Goal: Task Accomplishment & Management: Manage account settings

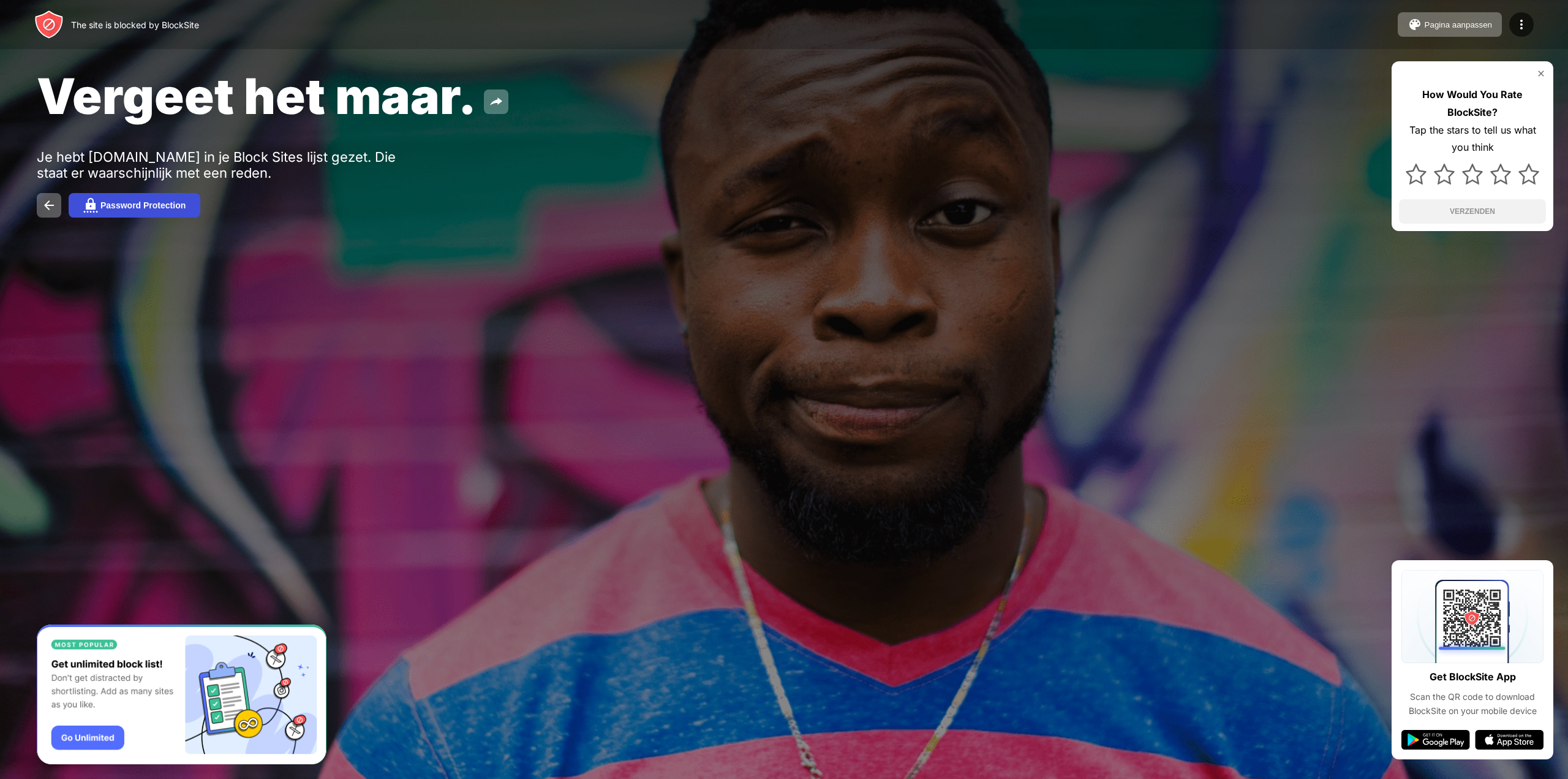
click at [115, 209] on div "Password Protection" at bounding box center [143, 205] width 85 height 10
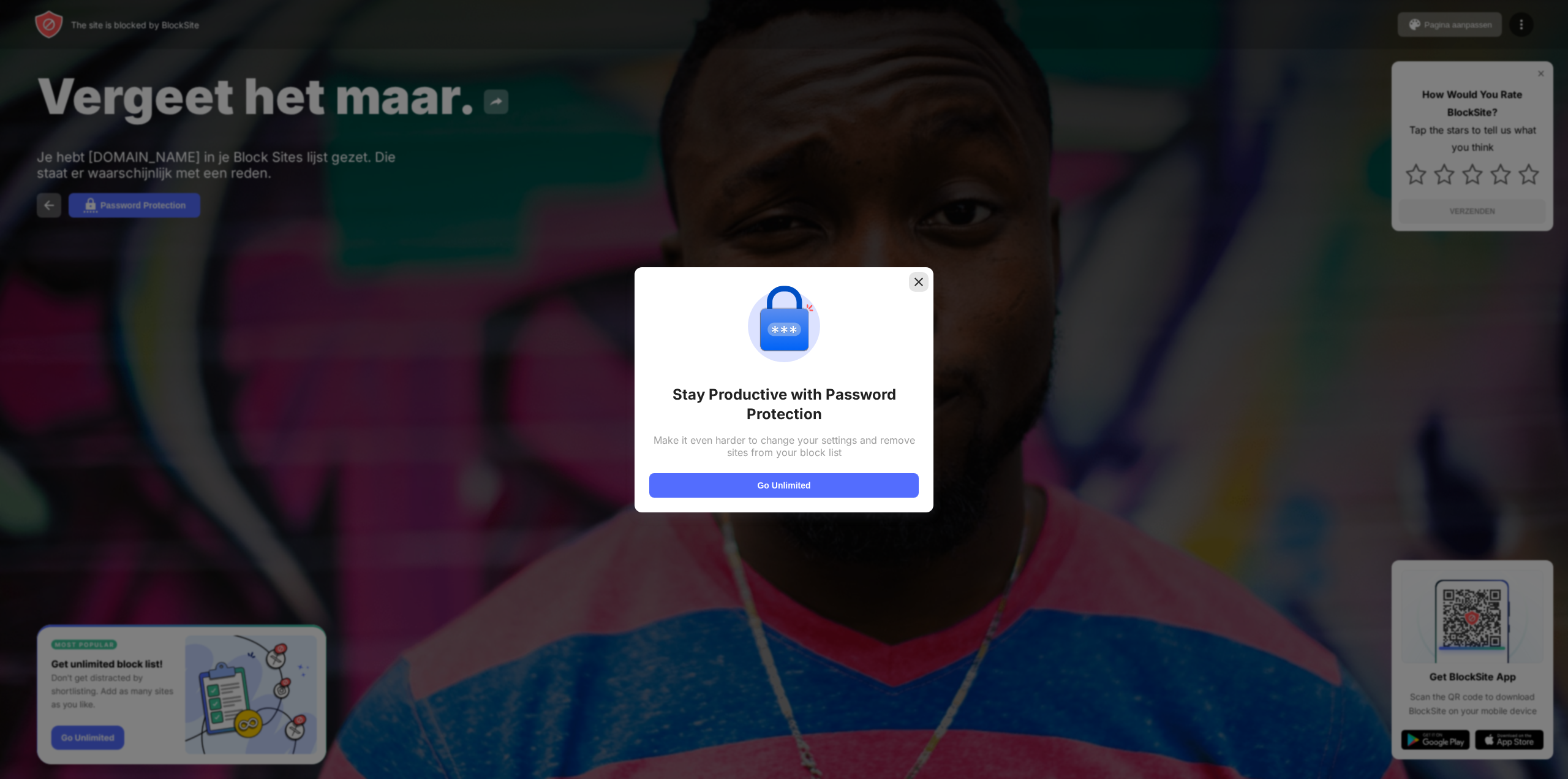
click at [921, 278] on img at bounding box center [918, 282] width 12 height 12
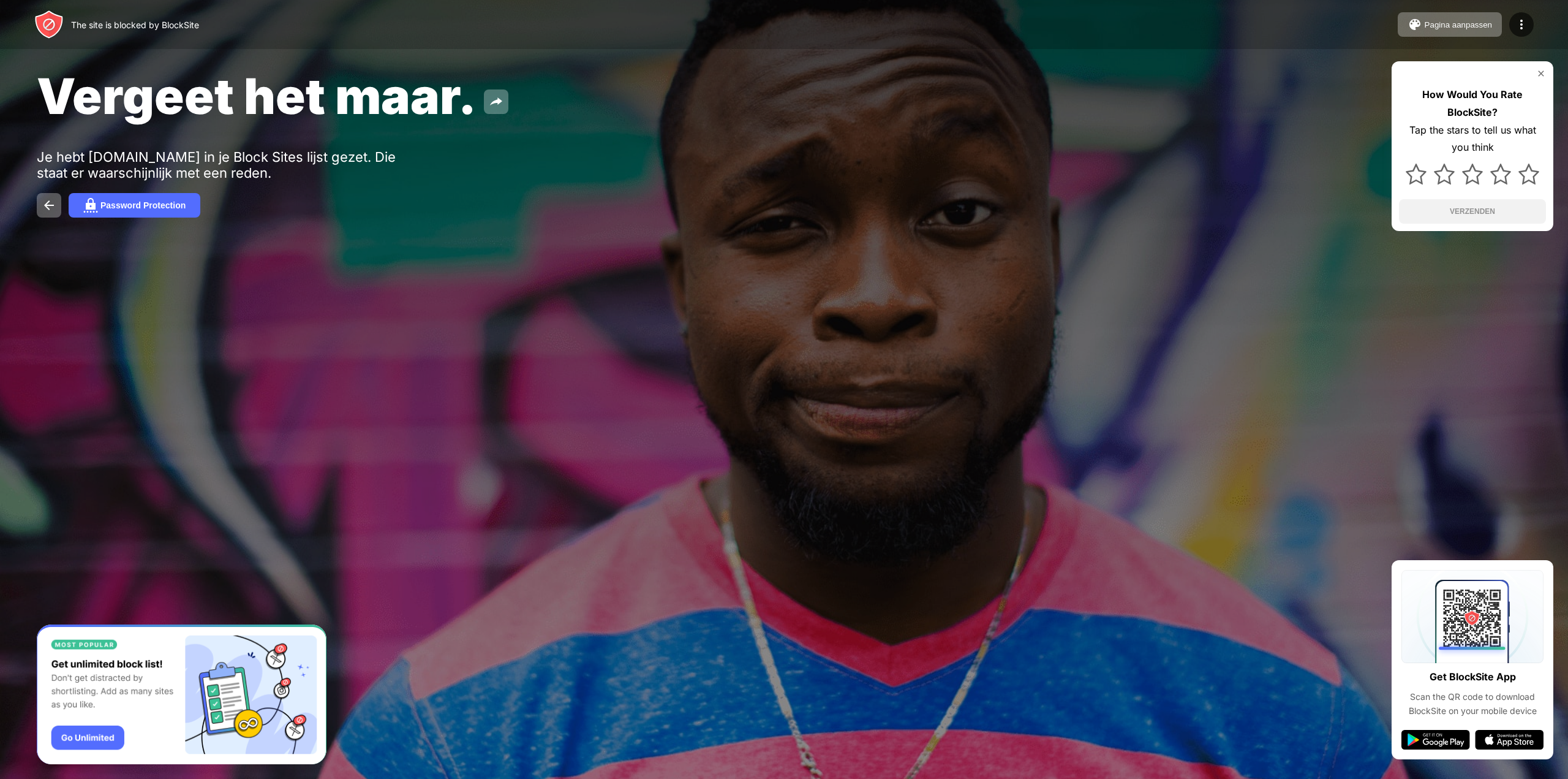
click at [1541, 71] on img at bounding box center [1541, 74] width 10 height 10
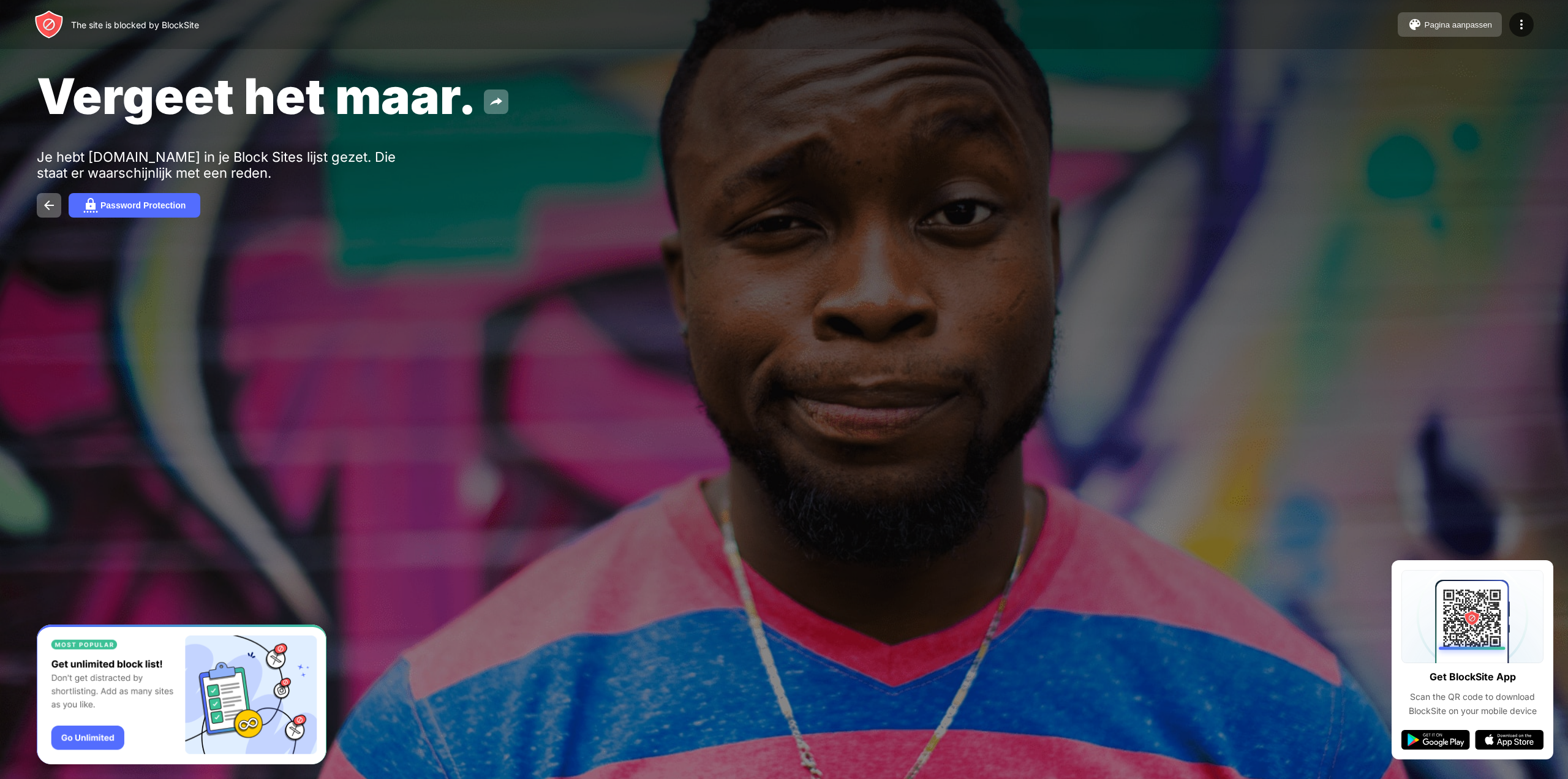
click at [1446, 30] on button "Pagina aanpassen" at bounding box center [1449, 24] width 104 height 25
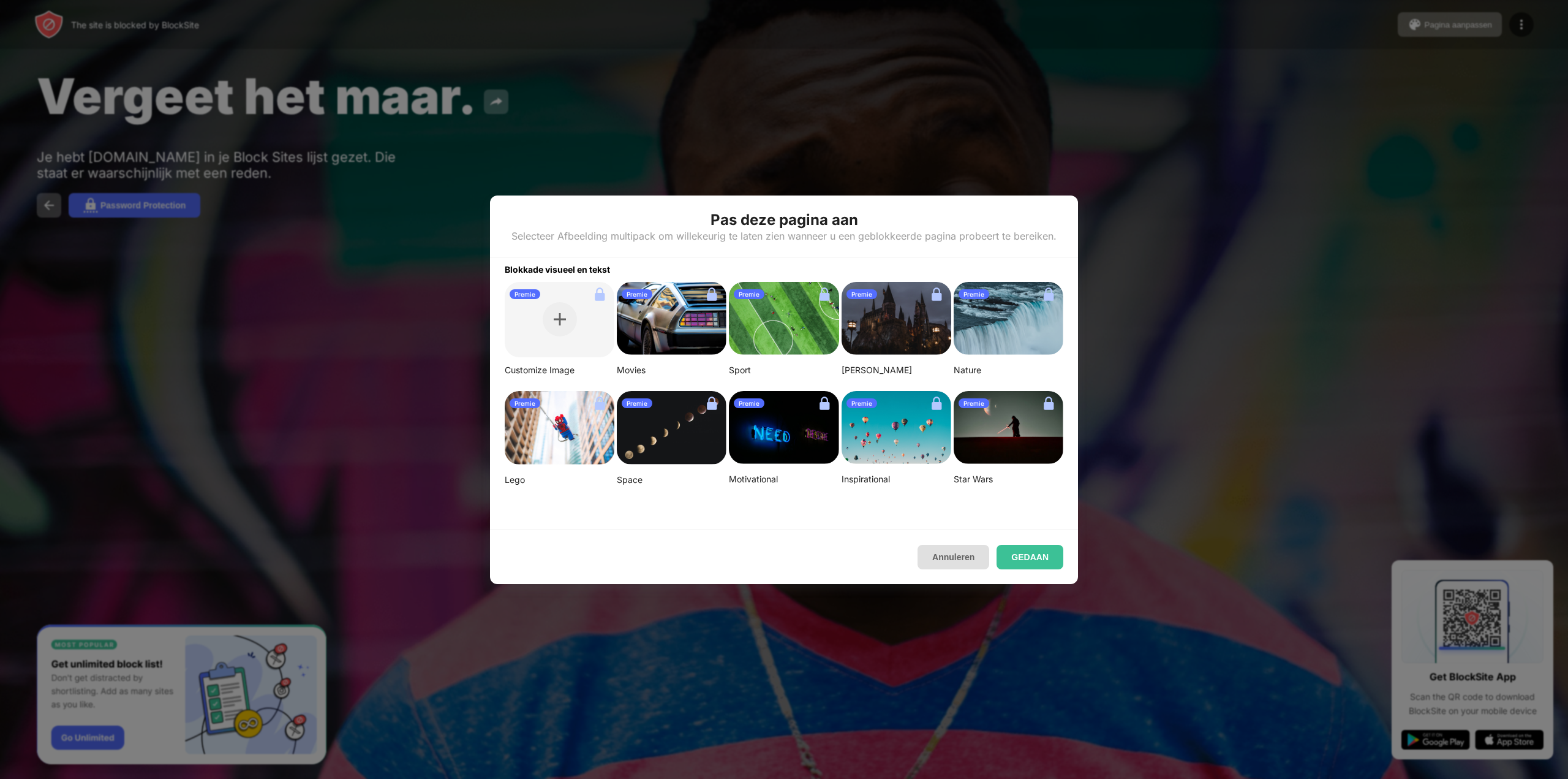
click at [958, 560] on button "Annuleren" at bounding box center [953, 557] width 71 height 25
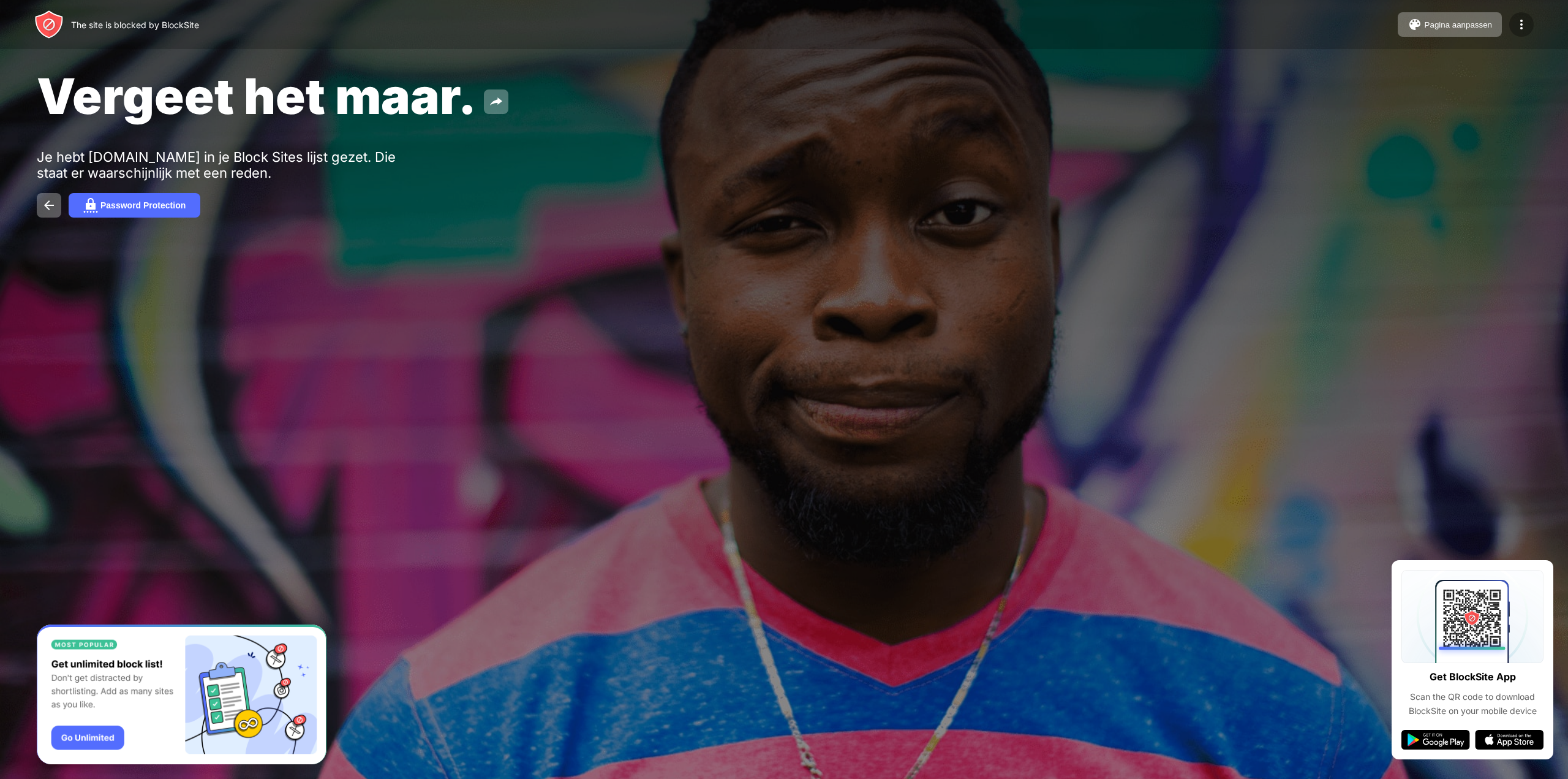
click at [1527, 27] on img at bounding box center [1521, 24] width 14 height 14
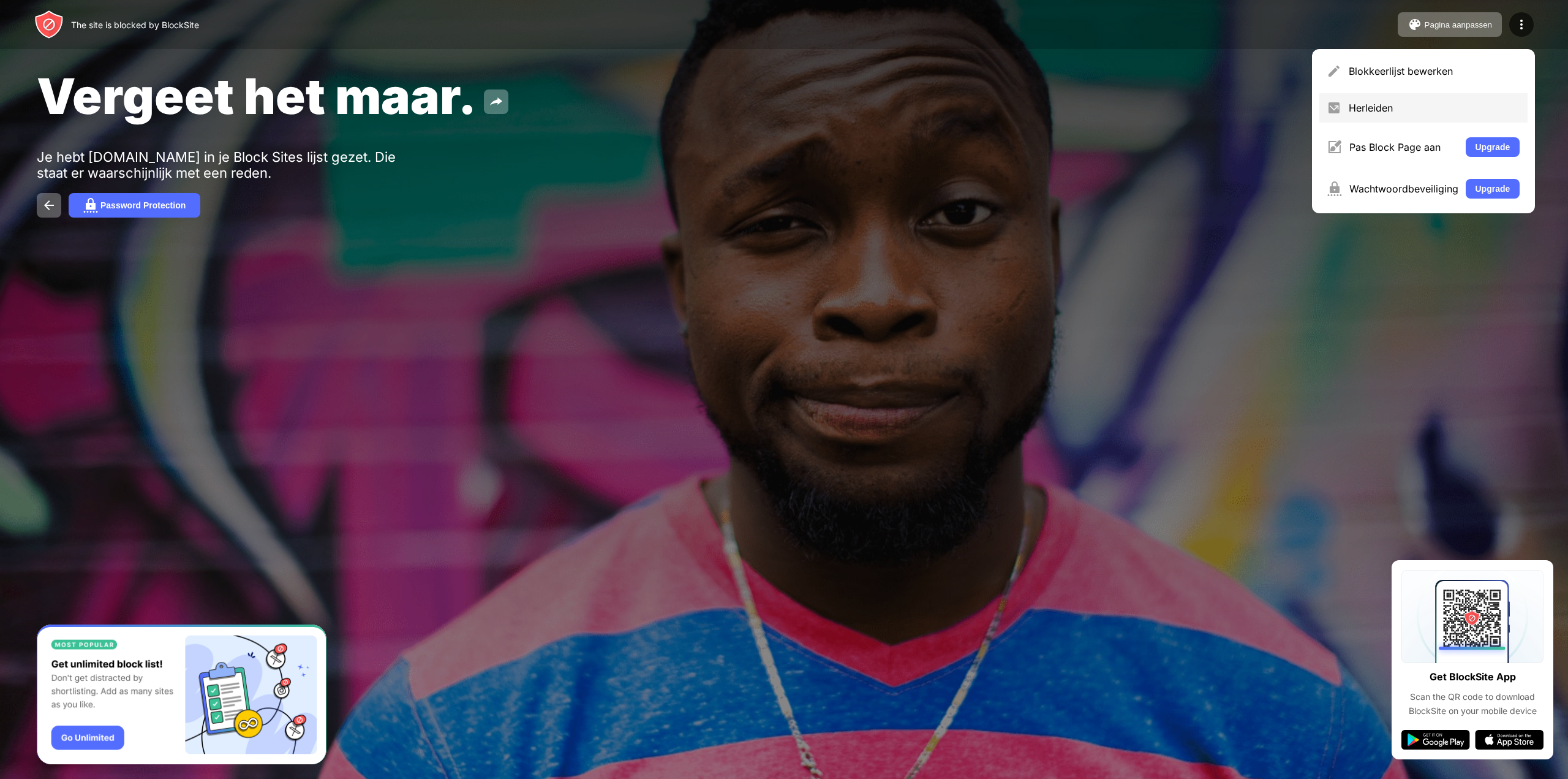
click at [1389, 107] on div "Herleiden" at bounding box center [1434, 108] width 172 height 12
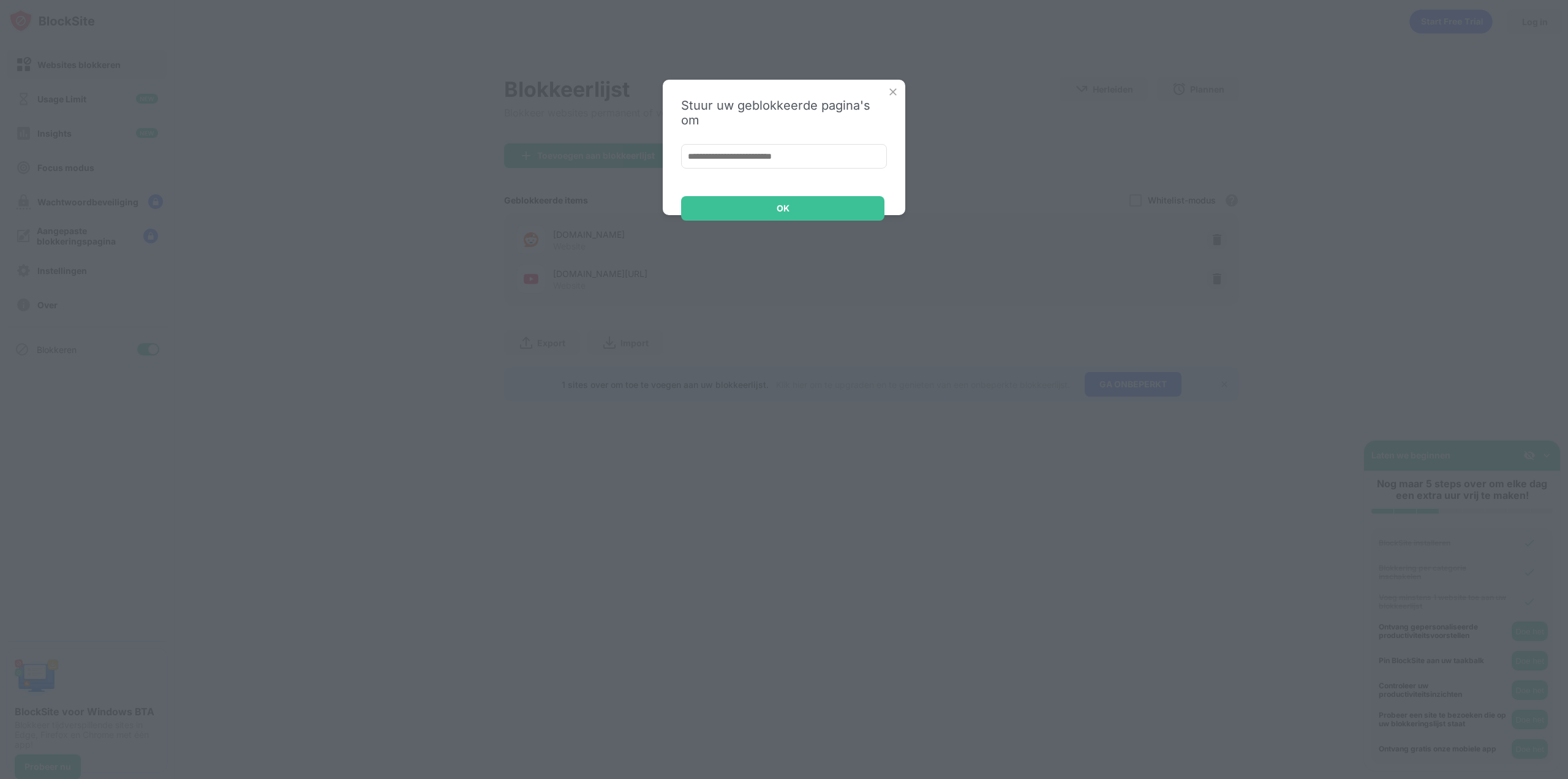
click at [897, 91] on img at bounding box center [893, 91] width 12 height 12
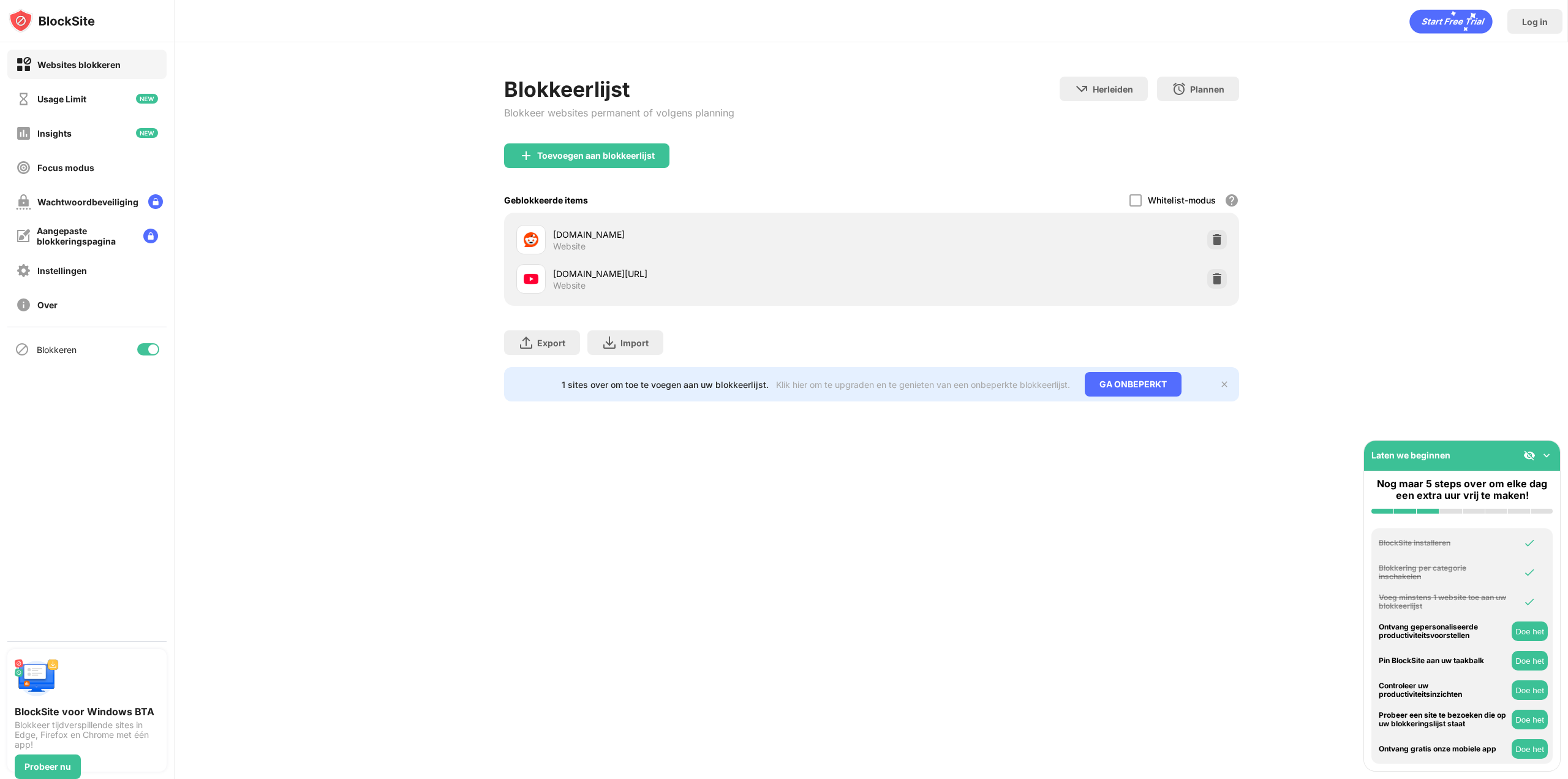
drag, startPoint x: 333, startPoint y: 108, endPoint x: 340, endPoint y: 108, distance: 7.0
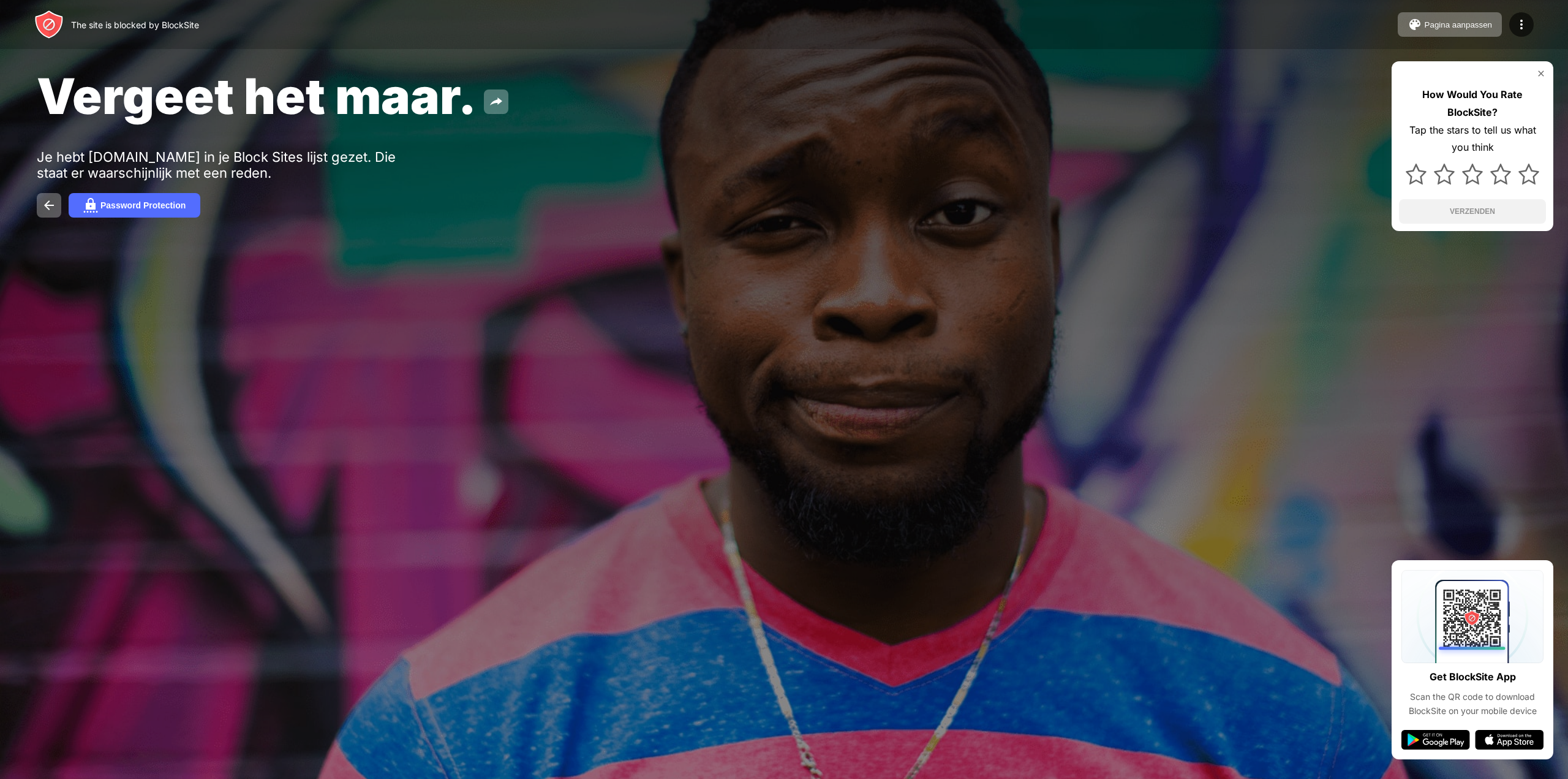
click at [1542, 26] on div "The site is blocked by BlockSite Pagina aanpassen Blokkeerlijst bewerken Herlei…" at bounding box center [784, 24] width 1568 height 49
click at [1532, 27] on div at bounding box center [1521, 24] width 25 height 25
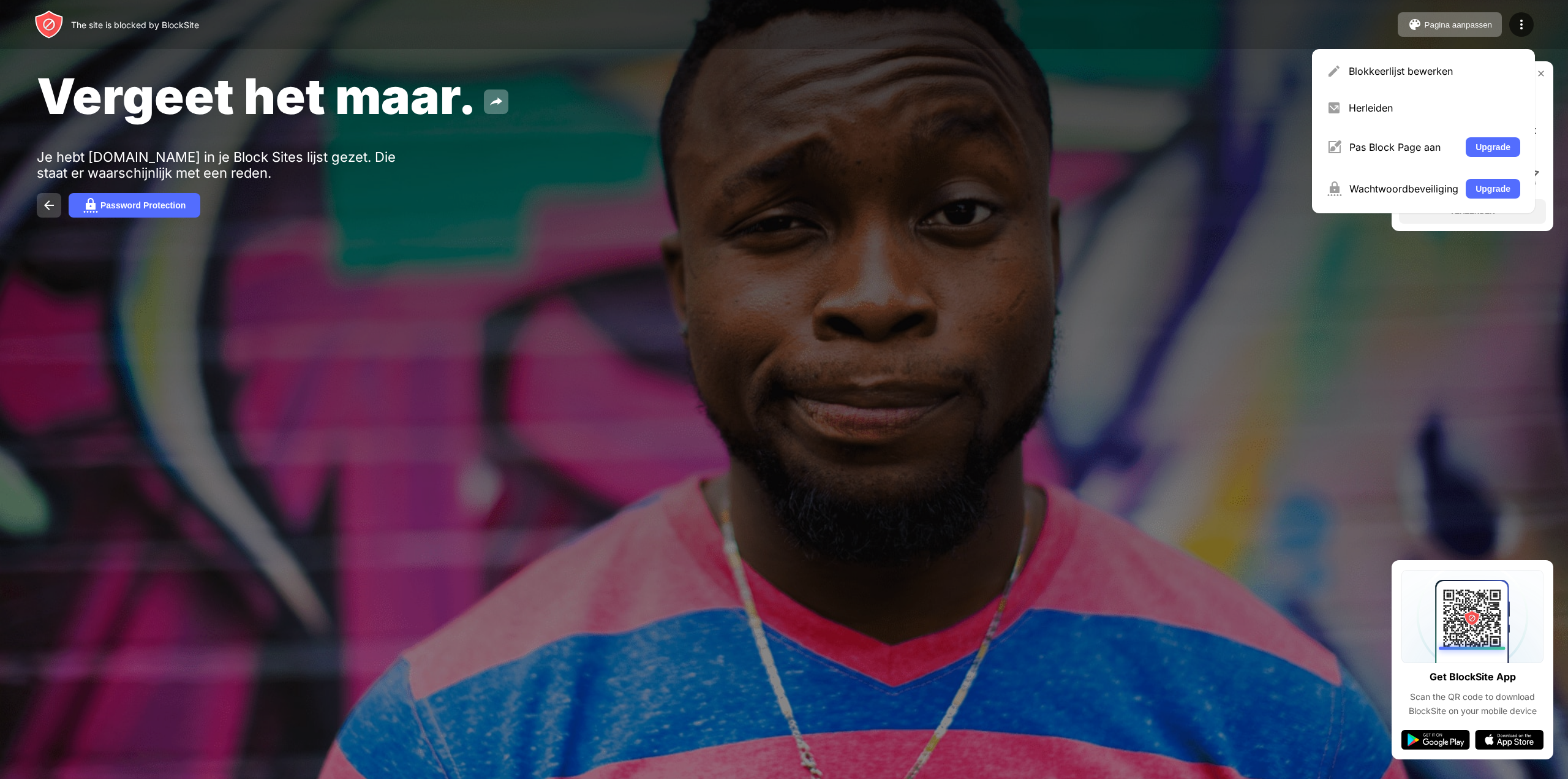
click at [57, 206] on button at bounding box center [49, 205] width 25 height 25
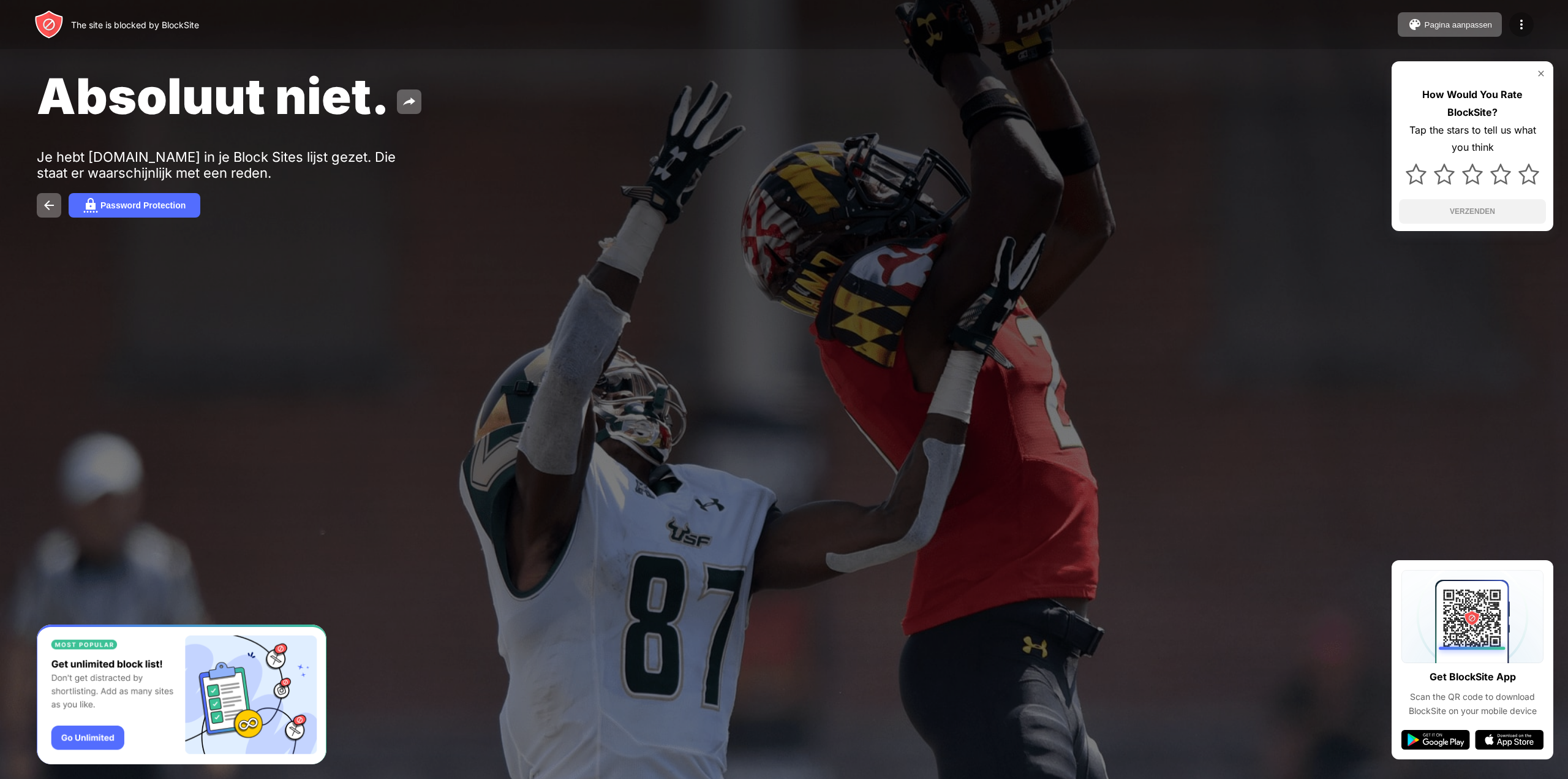
click at [1517, 30] on img at bounding box center [1521, 24] width 14 height 14
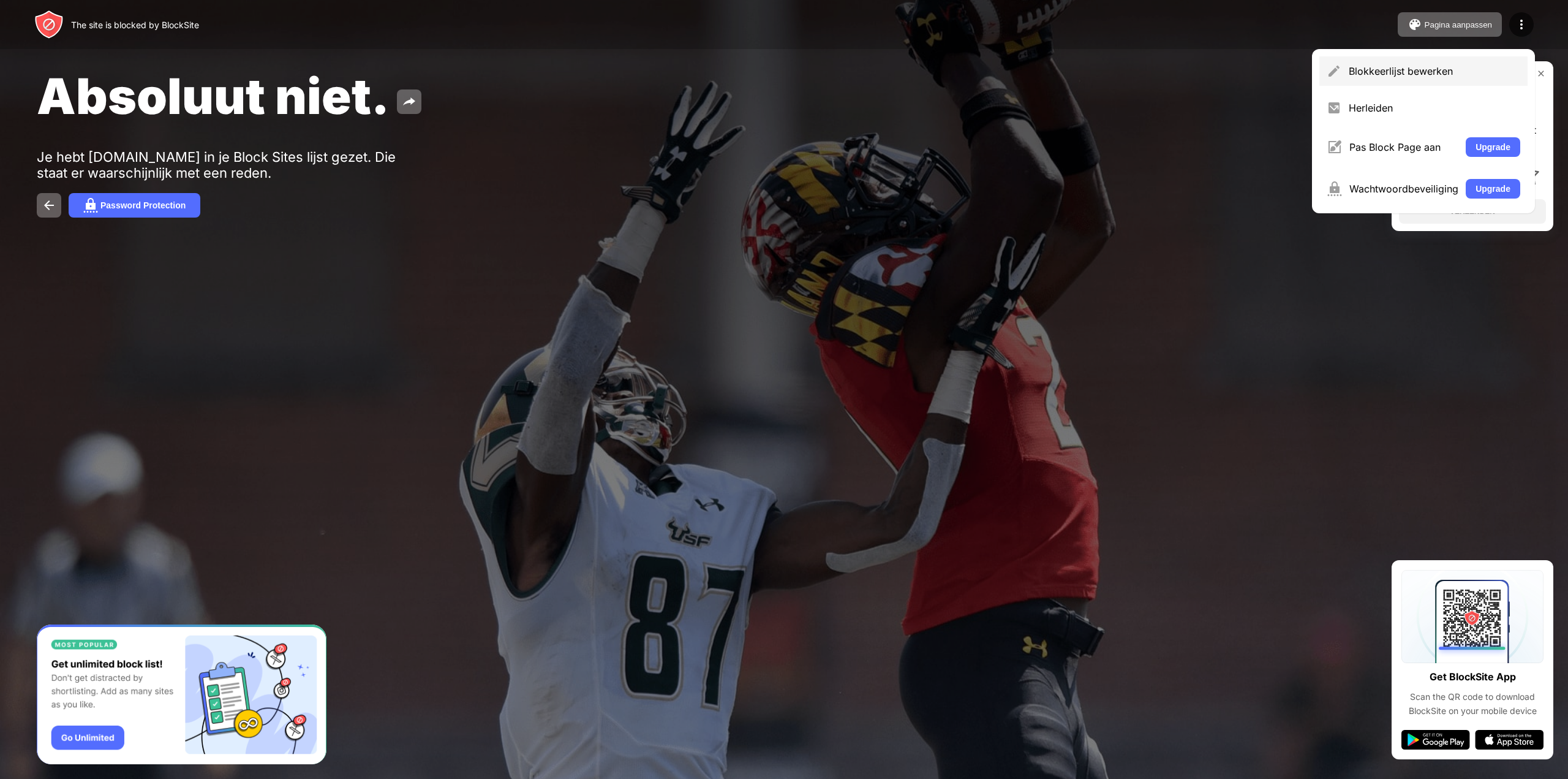
click at [1443, 76] on div "Blokkeerlijst bewerken" at bounding box center [1434, 71] width 172 height 12
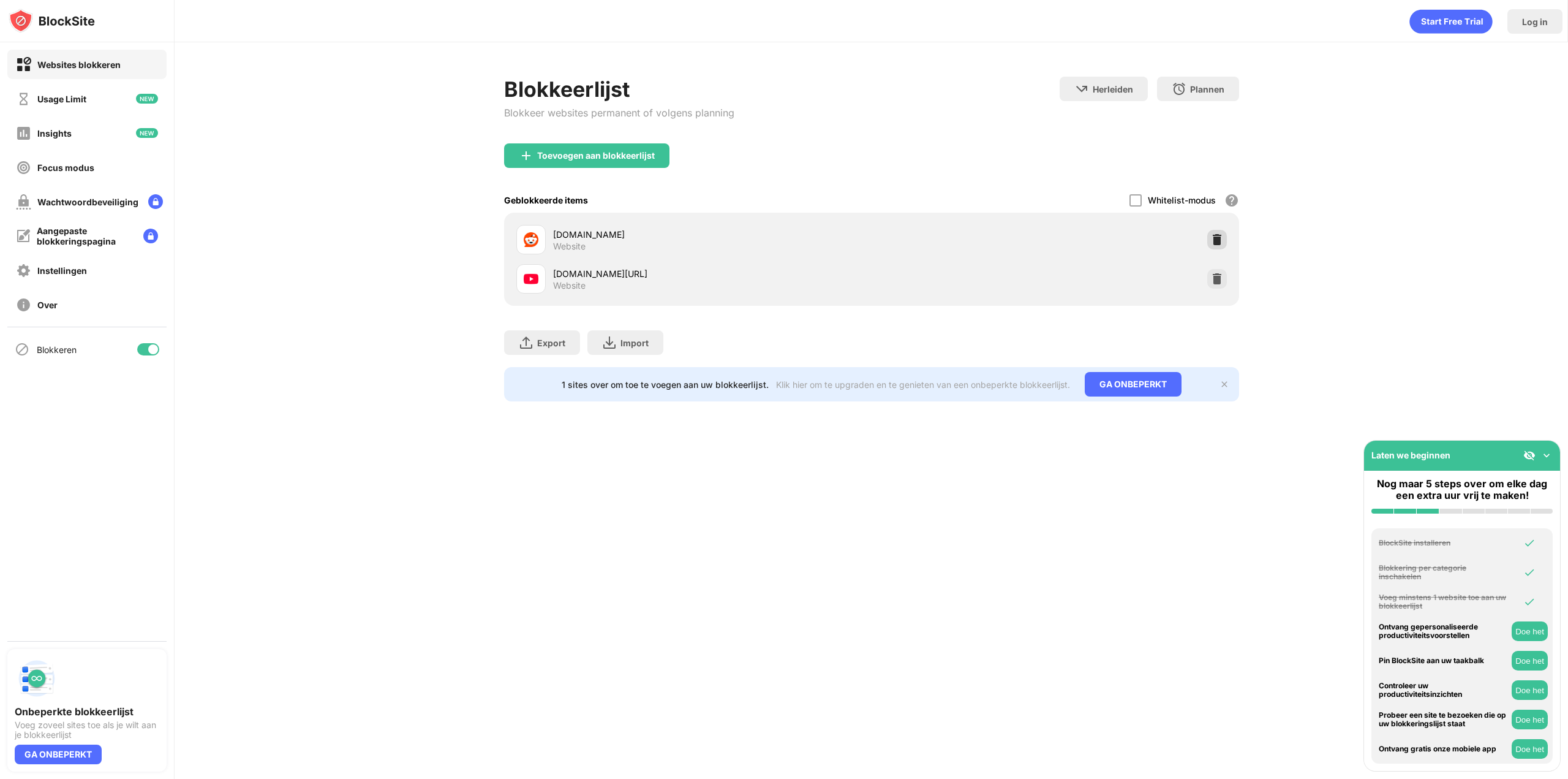
click at [1211, 237] on img at bounding box center [1217, 239] width 12 height 12
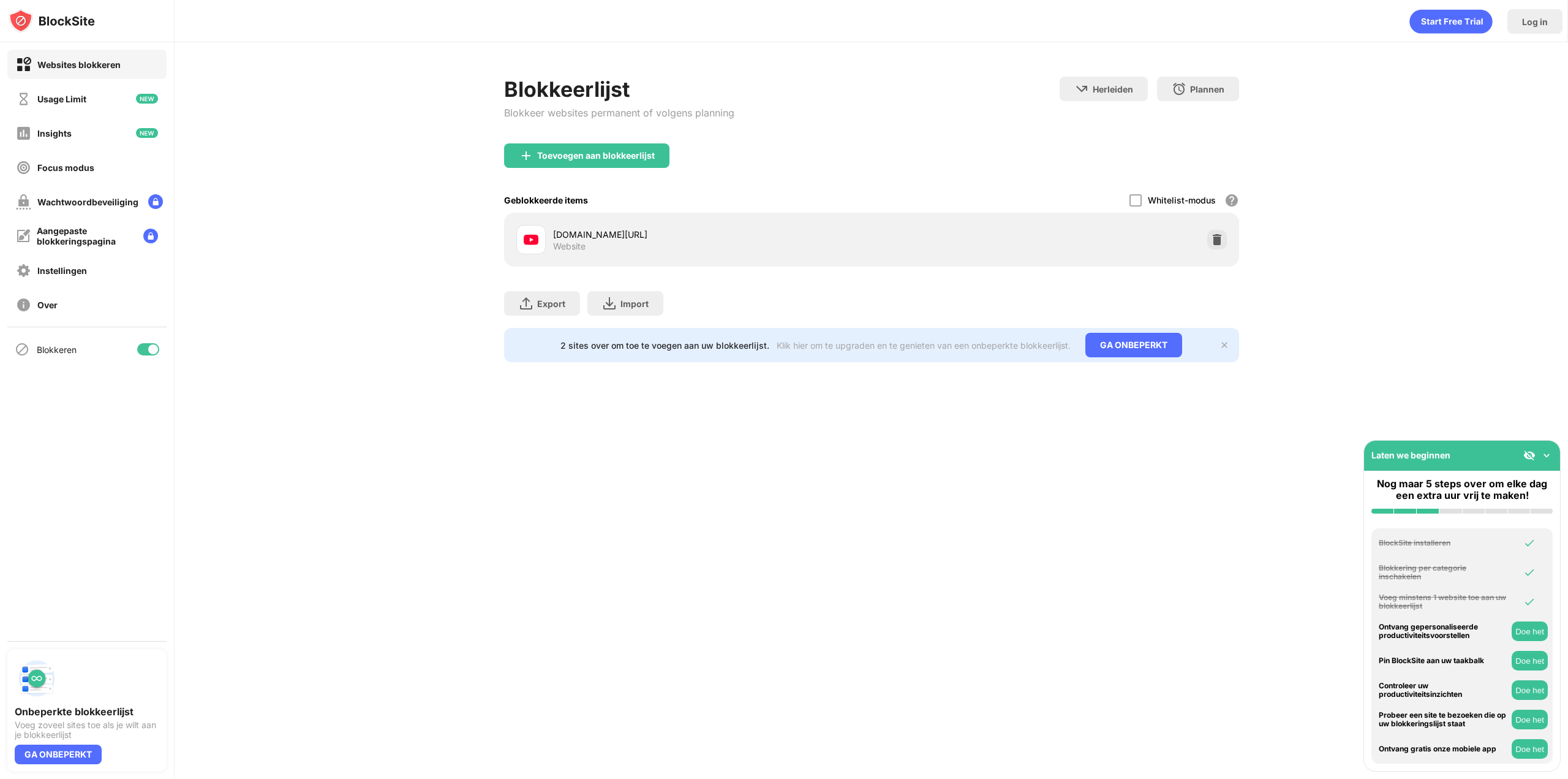
click at [1224, 602] on div "Log in Blokkeerlijst Blokkeer websites permanent of volgens planning Herleiden …" at bounding box center [871, 389] width 1393 height 779
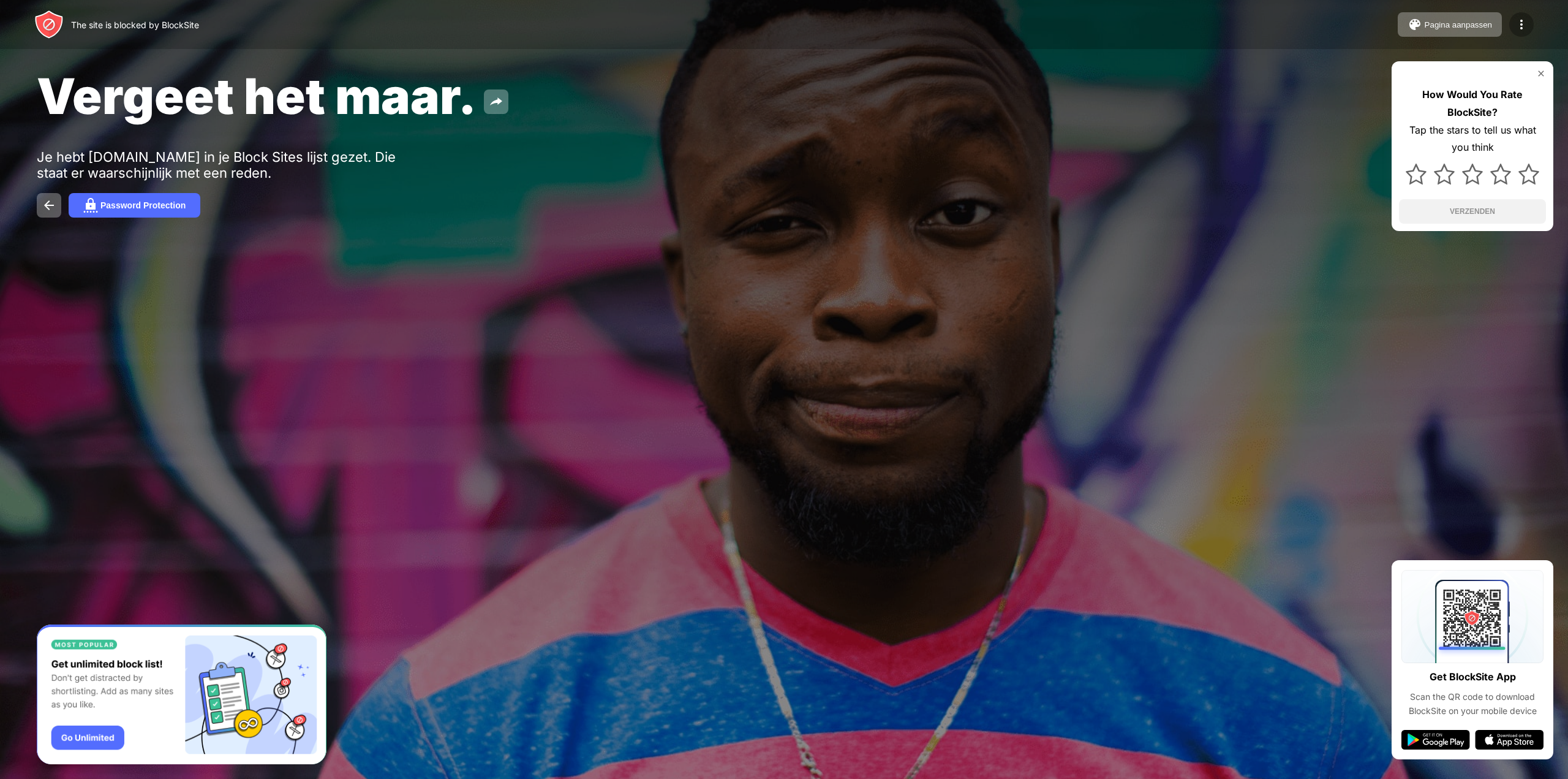
click at [1521, 30] on img at bounding box center [1521, 24] width 14 height 14
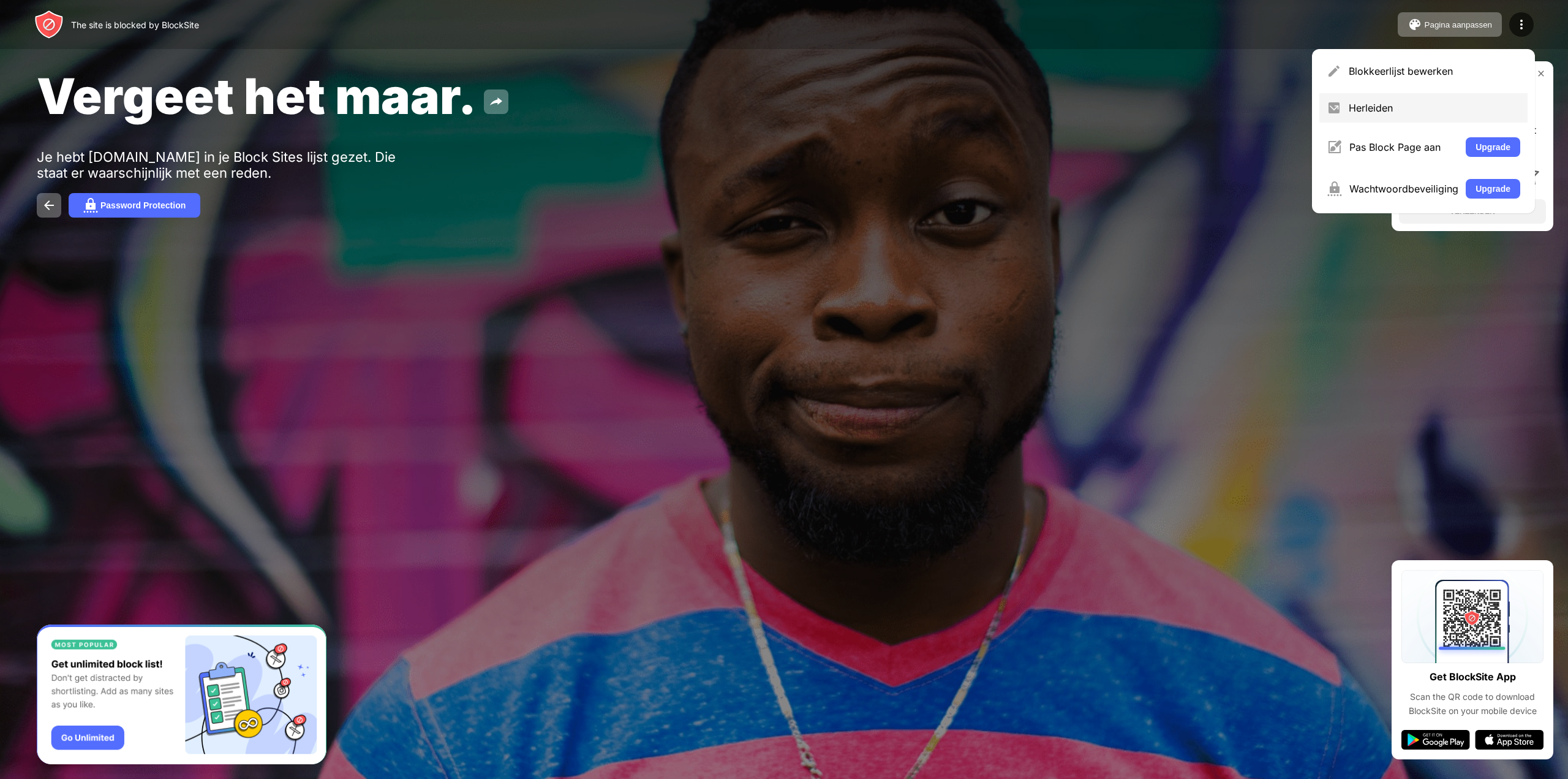
click at [1408, 108] on div "Herleiden" at bounding box center [1434, 108] width 172 height 12
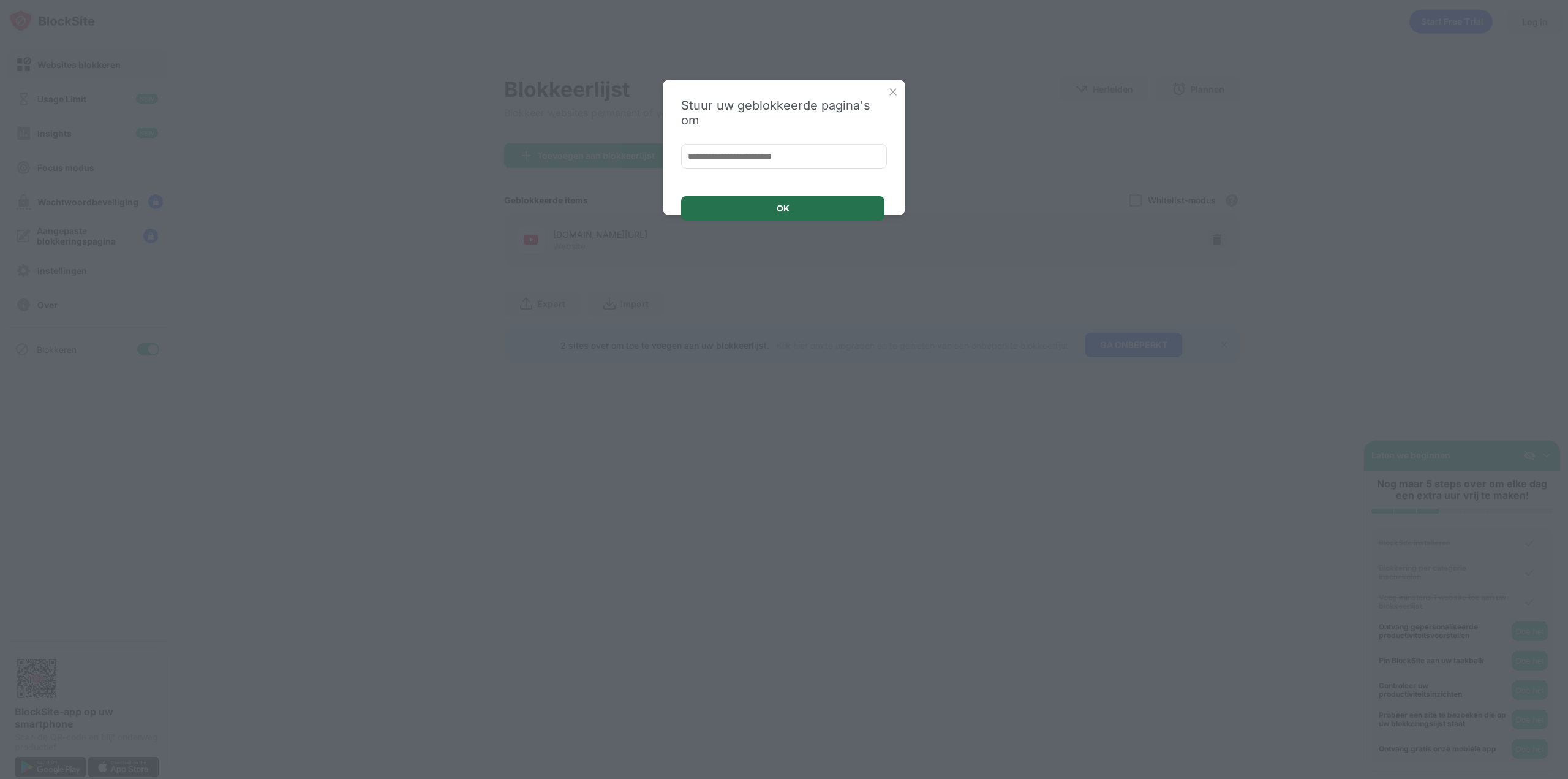
click at [810, 210] on div "OK" at bounding box center [783, 208] width 204 height 25
click at [898, 91] on img at bounding box center [893, 91] width 12 height 12
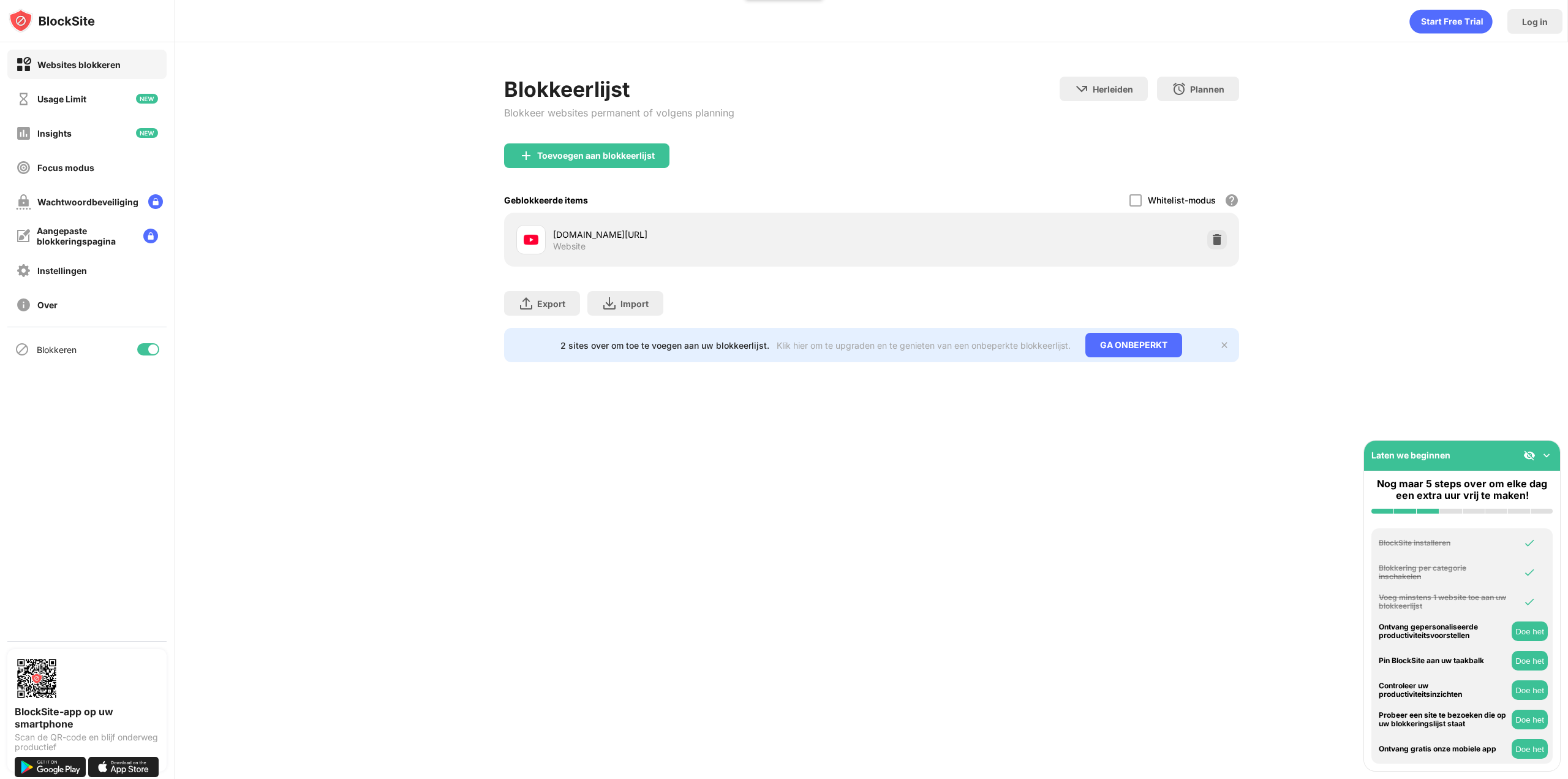
click at [849, 323] on div "Export Bestanden exporteren (alleen voor website-items) Import Bestanden import…" at bounding box center [871, 297] width 735 height 61
